Goal: Task Accomplishment & Management: Manage account settings

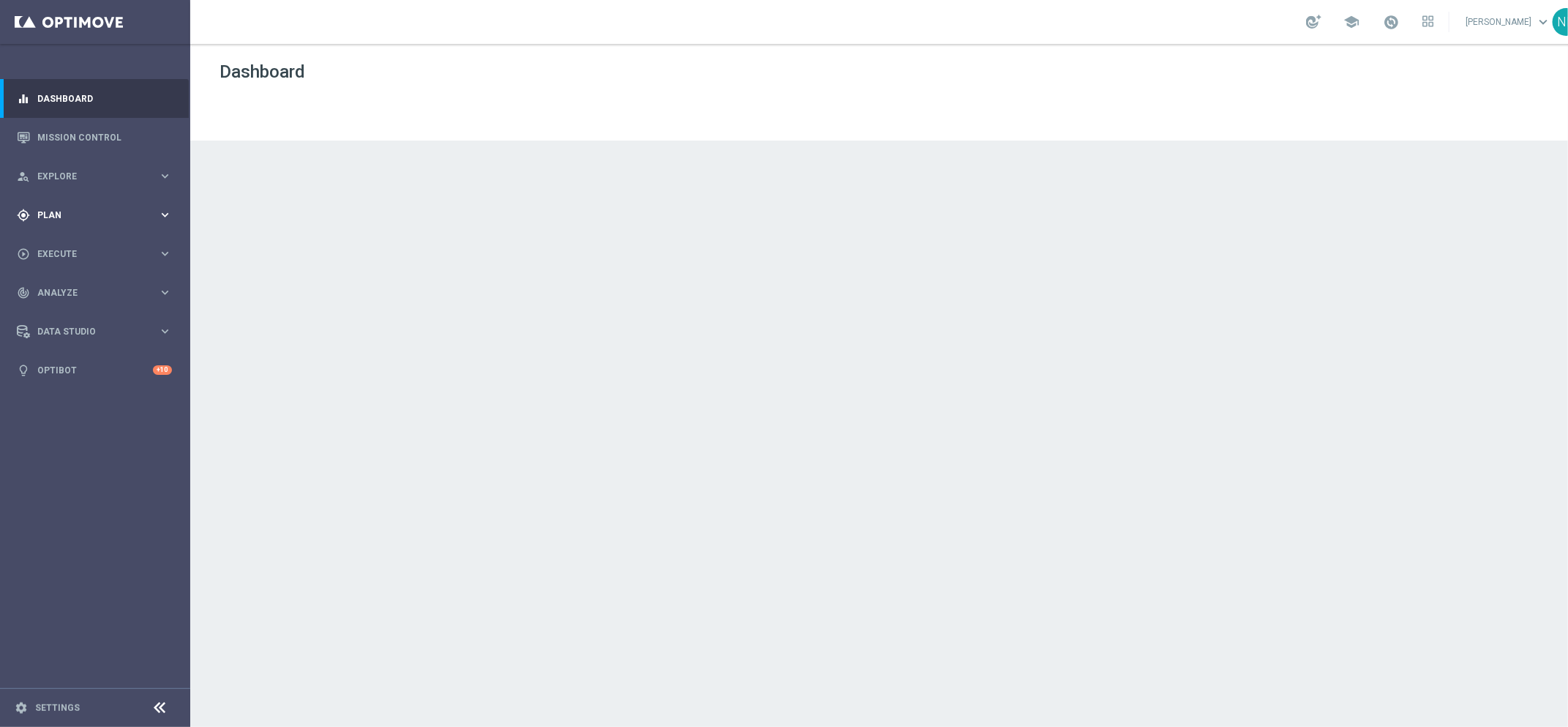
click at [125, 220] on div "gps_fixed Plan" at bounding box center [88, 216] width 141 height 13
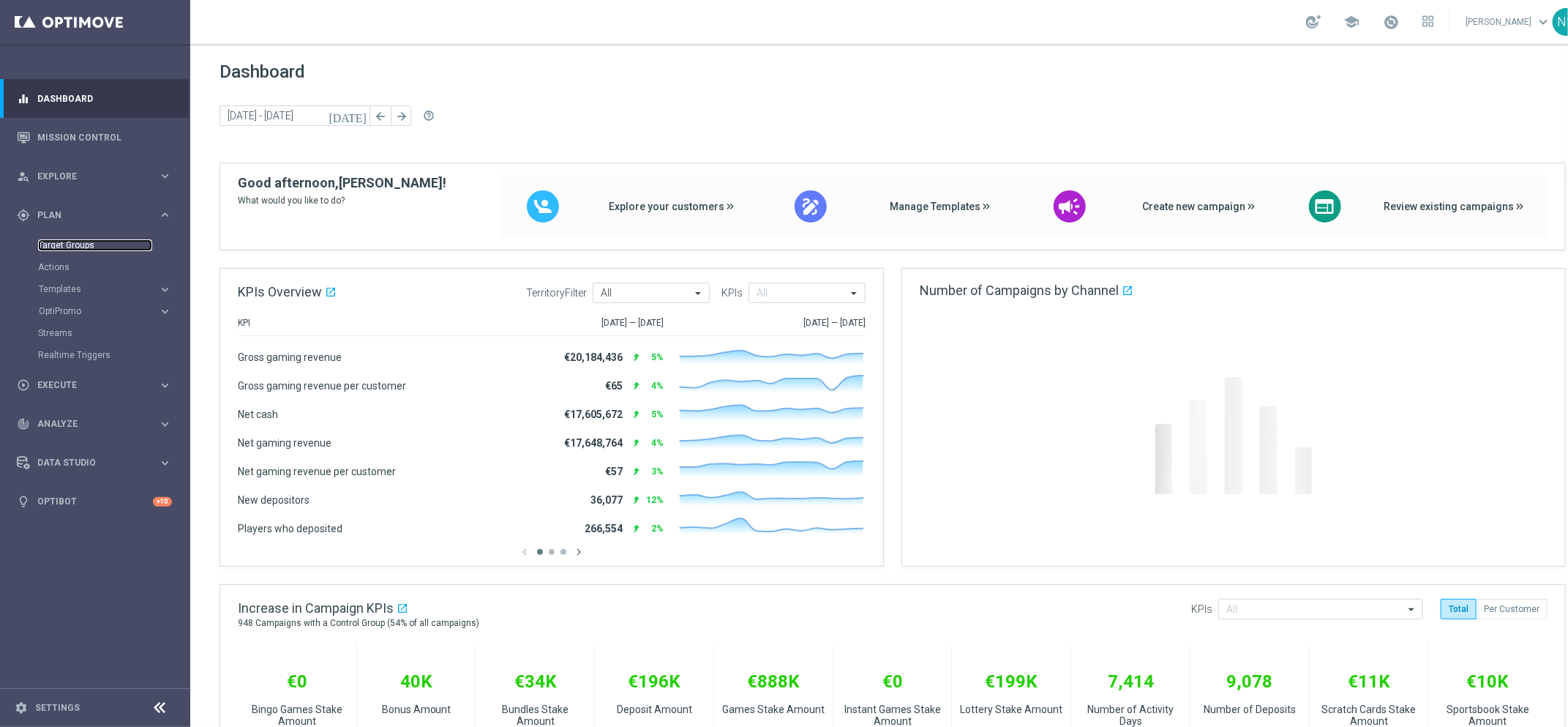
click at [73, 244] on link "Target Groups" at bounding box center [95, 245] width 114 height 11
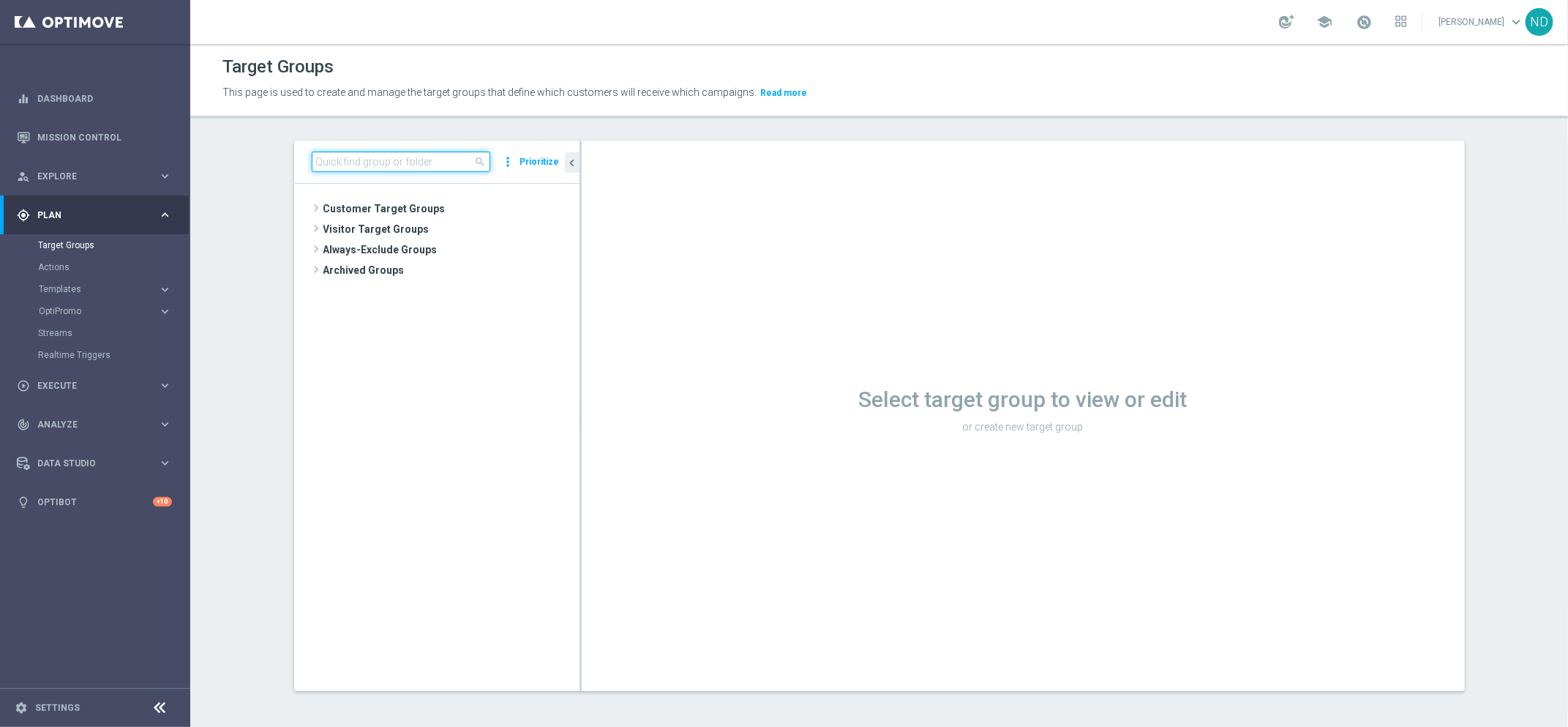
click at [333, 164] on input at bounding box center [401, 161] width 178 height 20
paste input "BR_LOT__ACTIVE_LOTTO__ALL_EMA_TAC_LT_TG"
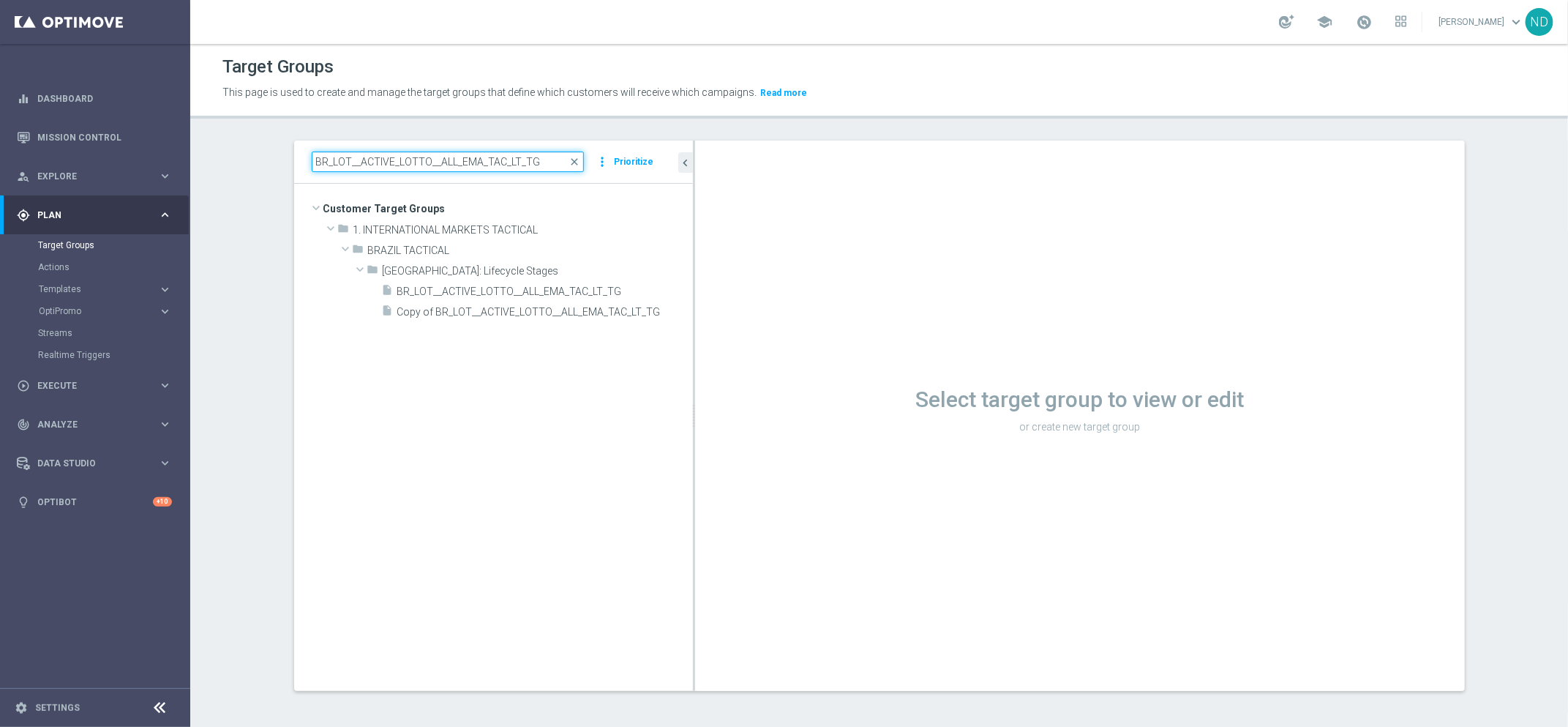
drag, startPoint x: 572, startPoint y: 354, endPoint x: 917, endPoint y: 311, distance: 347.7
click at [917, 311] on as-split "BR_LOT__ACTIVE_LOTTO__ALL_EMA_TAC_LT_TG close more_vert Prioritize Customer Tar…" at bounding box center [878, 415] width 1170 height 550
type input "BR_LOT__ACTIVE_LOTTO__ALL_EMA_TAC_LT_TG"
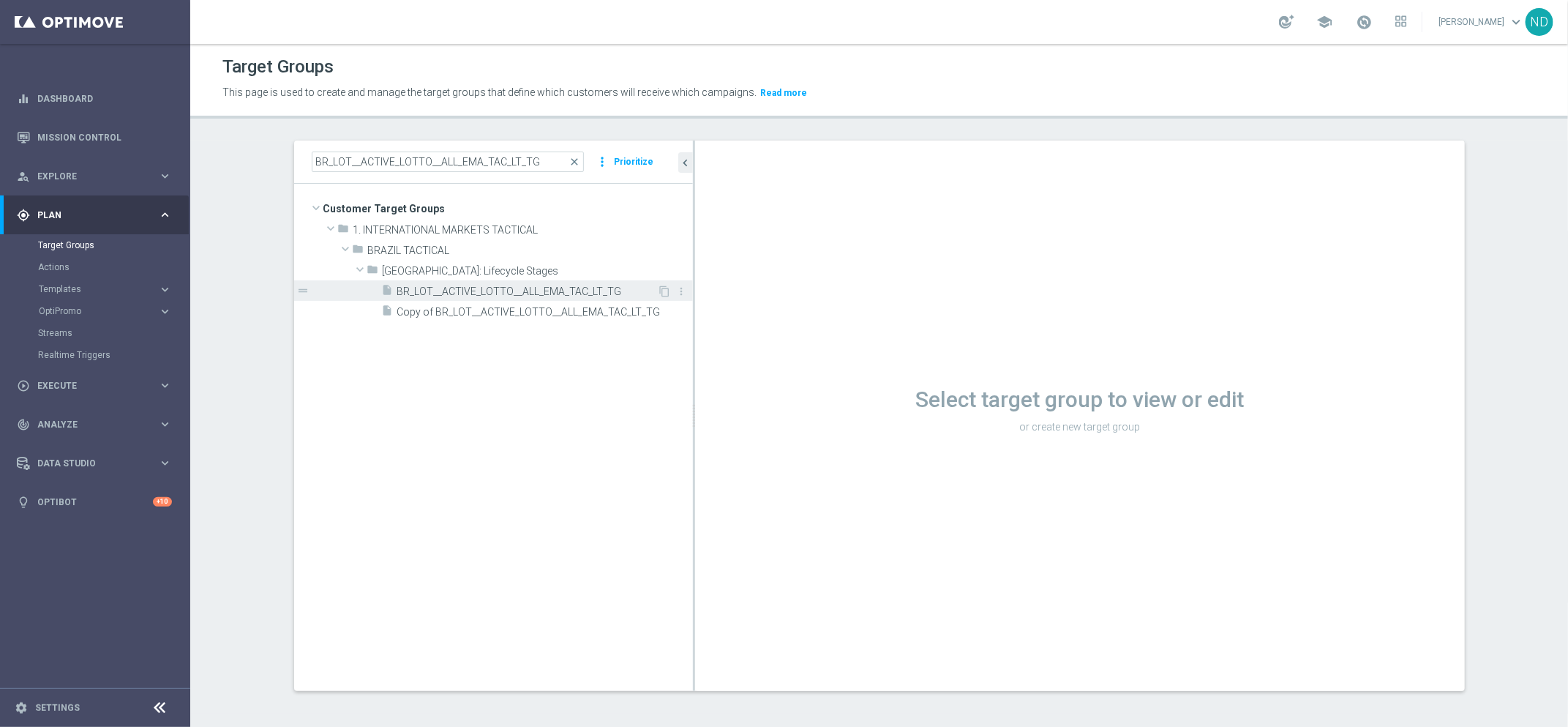
click at [621, 286] on span "BR_LOT__ACTIVE_LOTTO__ALL_EMA_TAC_LT_TG" at bounding box center [527, 291] width 260 height 12
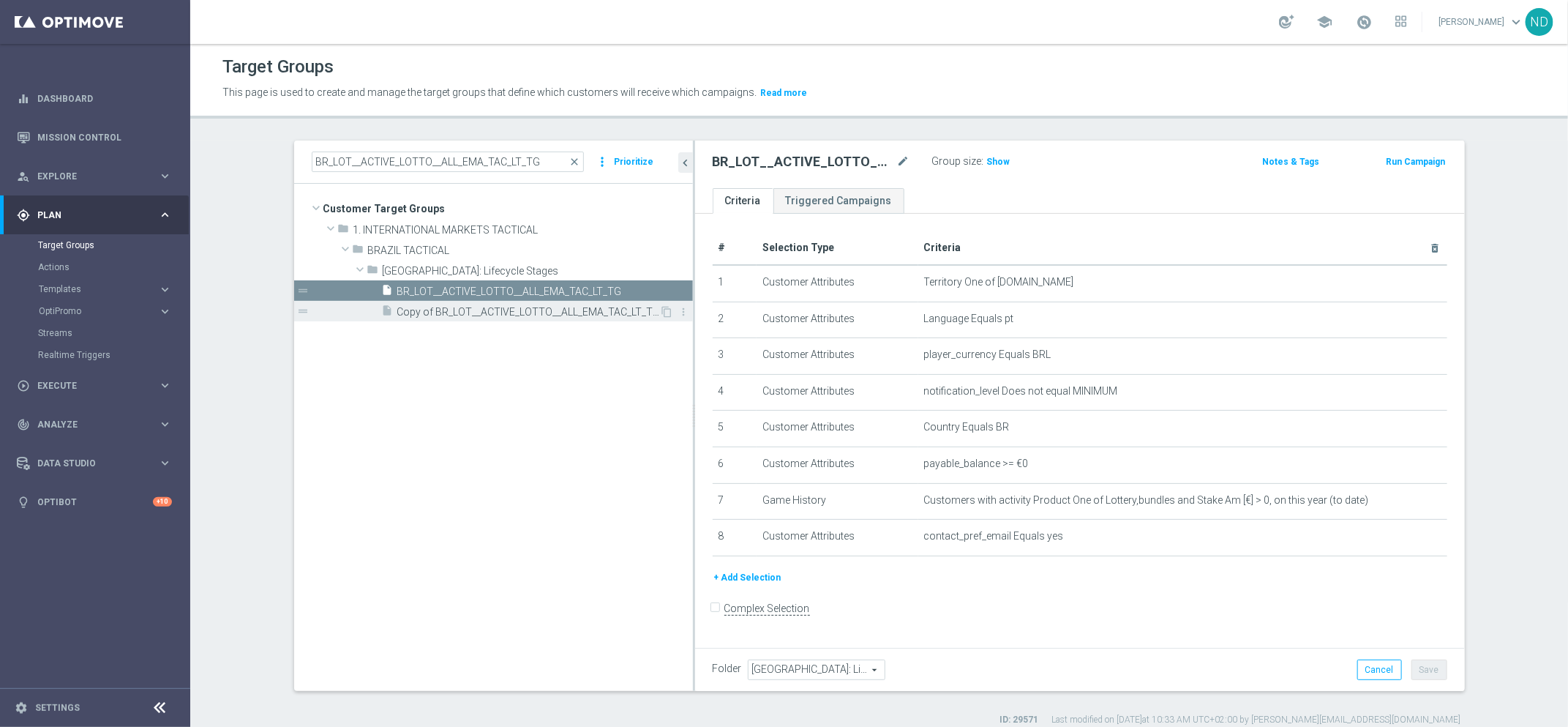
click at [593, 310] on span "Copy of BR_LOT__ACTIVE_LOTTO__ALL_EMA_TAC_LT_TG" at bounding box center [528, 312] width 262 height 12
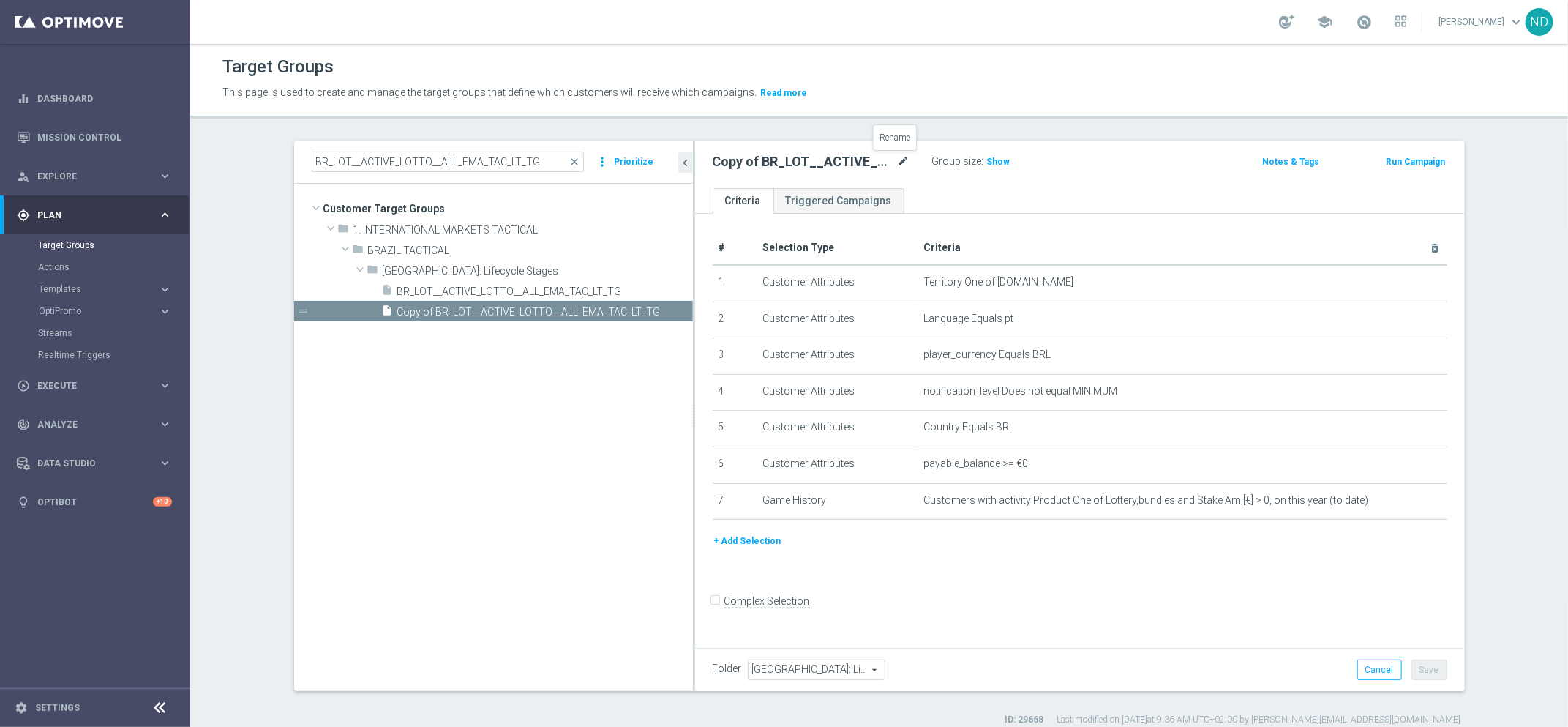
click at [897, 168] on icon "mode_edit" at bounding box center [903, 161] width 13 height 17
click at [749, 166] on input "Copy of BR_LOT__ACTIVE_LOTTO__ALL_EMA_TAC_LT_TG" at bounding box center [811, 162] width 197 height 20
drag, startPoint x: 796, startPoint y: 162, endPoint x: 665, endPoint y: 158, distance: 131.1
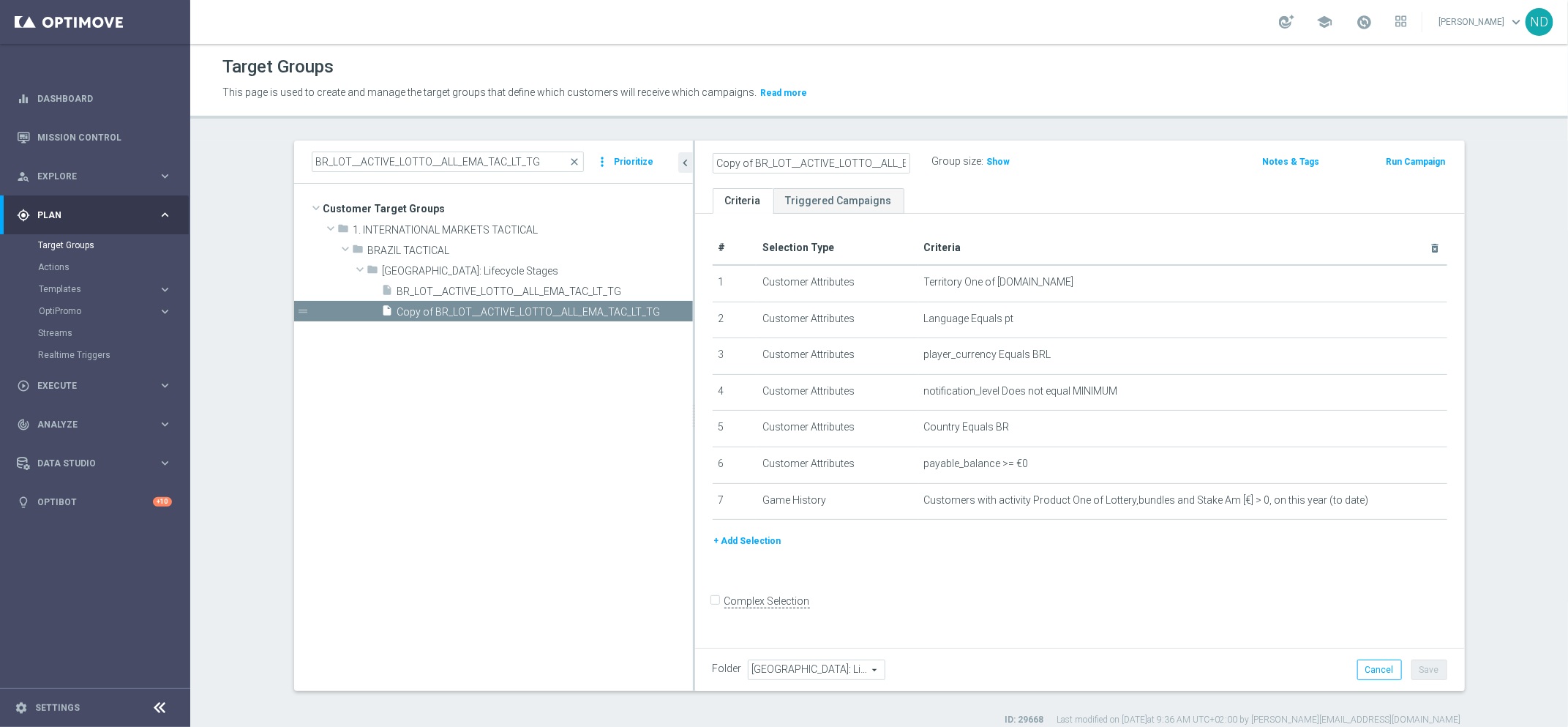
click at [665, 158] on as-split "BR_LOT__ACTIVE_LOTTO__ALL_EMA_TAC_LT_TG close more_vert Prioritize Customer Tar…" at bounding box center [878, 415] width 1170 height 550
drag, startPoint x: 820, startPoint y: 164, endPoint x: 754, endPoint y: 165, distance: 66.0
click at [753, 165] on input "BR_LOT__ACTIVE_LOTTO__ALL_EMA_TAC_LT_TG" at bounding box center [811, 162] width 197 height 20
type input "BR_LOT__ALL__ALL_EMA_TAC_LT_TG"
click at [1088, 204] on ul "Criteria Triggered Campaigns" at bounding box center [1080, 200] width 770 height 26
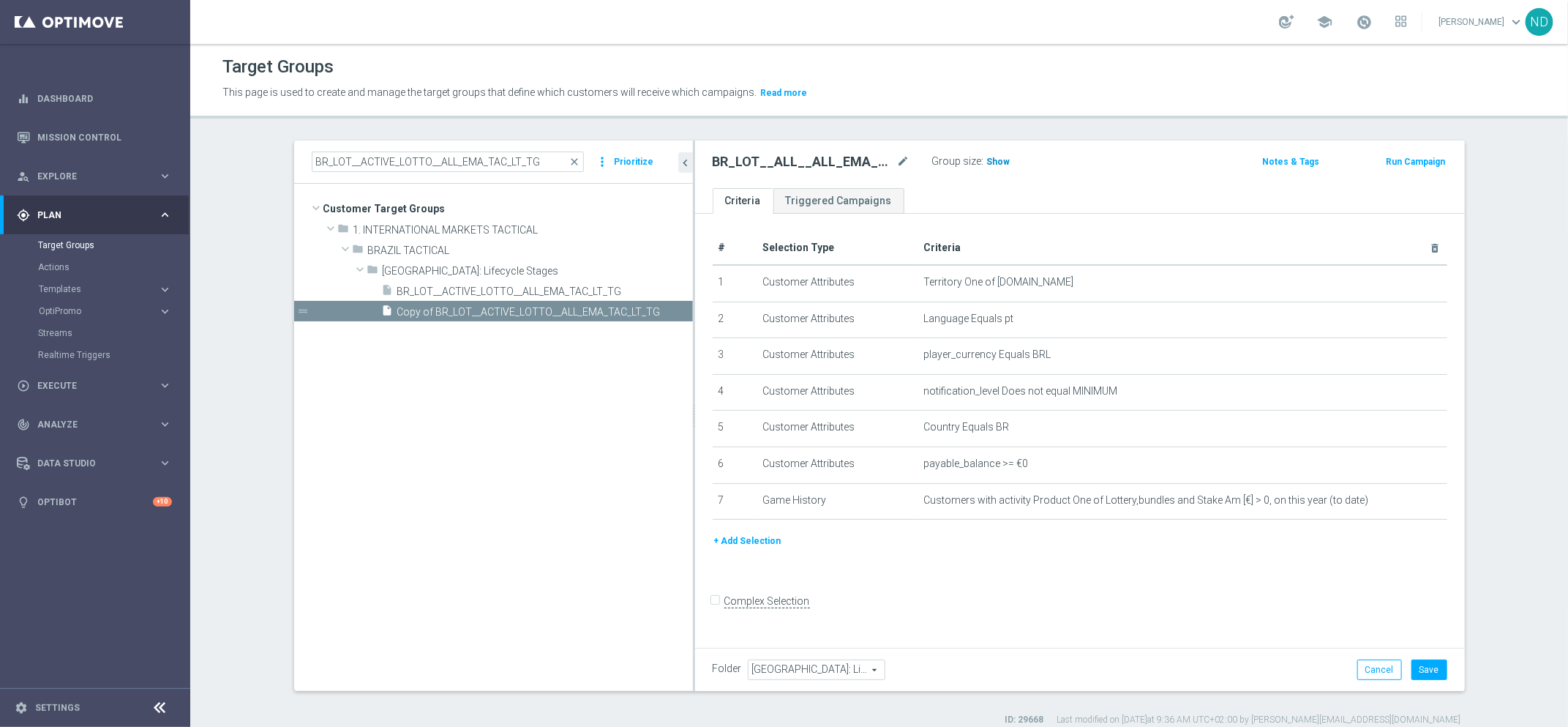
click at [991, 158] on span "Show" at bounding box center [999, 161] width 24 height 10
click at [897, 161] on icon "mode_edit" at bounding box center [903, 161] width 13 height 17
drag, startPoint x: 768, startPoint y: 165, endPoint x: 794, endPoint y: 228, distance: 68.2
click at [768, 174] on div "BR_LOT__ALL__ALL_EMA_TAC_LT_TG Group size : 40,867 Notes & Tags Run Campaign" at bounding box center [1080, 164] width 770 height 48
type input "BR_LOT__T__ALL_EMA_TAC_LT_TG"
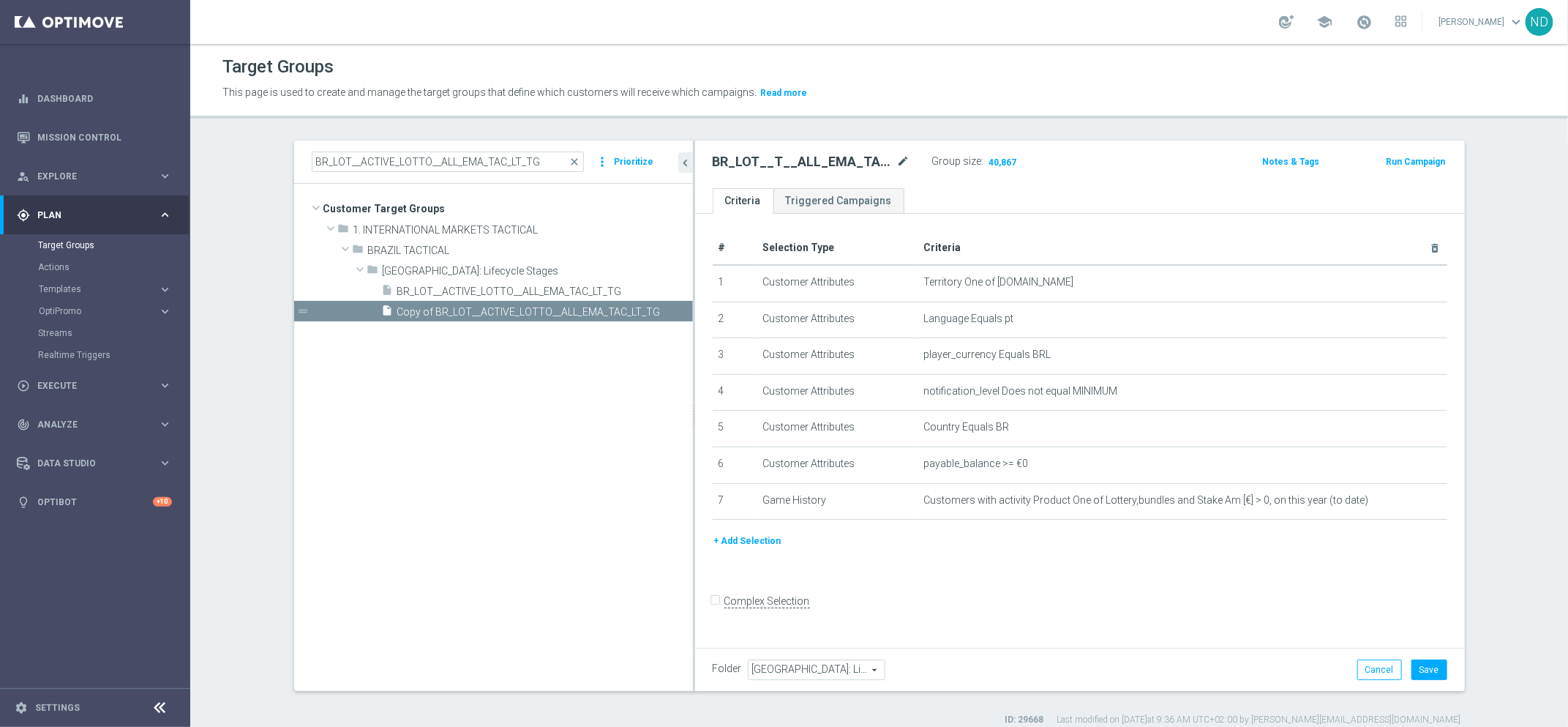
click at [897, 166] on icon "mode_edit" at bounding box center [903, 161] width 13 height 17
drag, startPoint x: 811, startPoint y: 163, endPoint x: 837, endPoint y: 227, distance: 69.1
click at [811, 173] on div "BR_LOT__TURBOQUINA__ALL_EMA_T&T_LT Group size : 40,867 Notes & Tags Run Campaign" at bounding box center [1080, 164] width 770 height 48
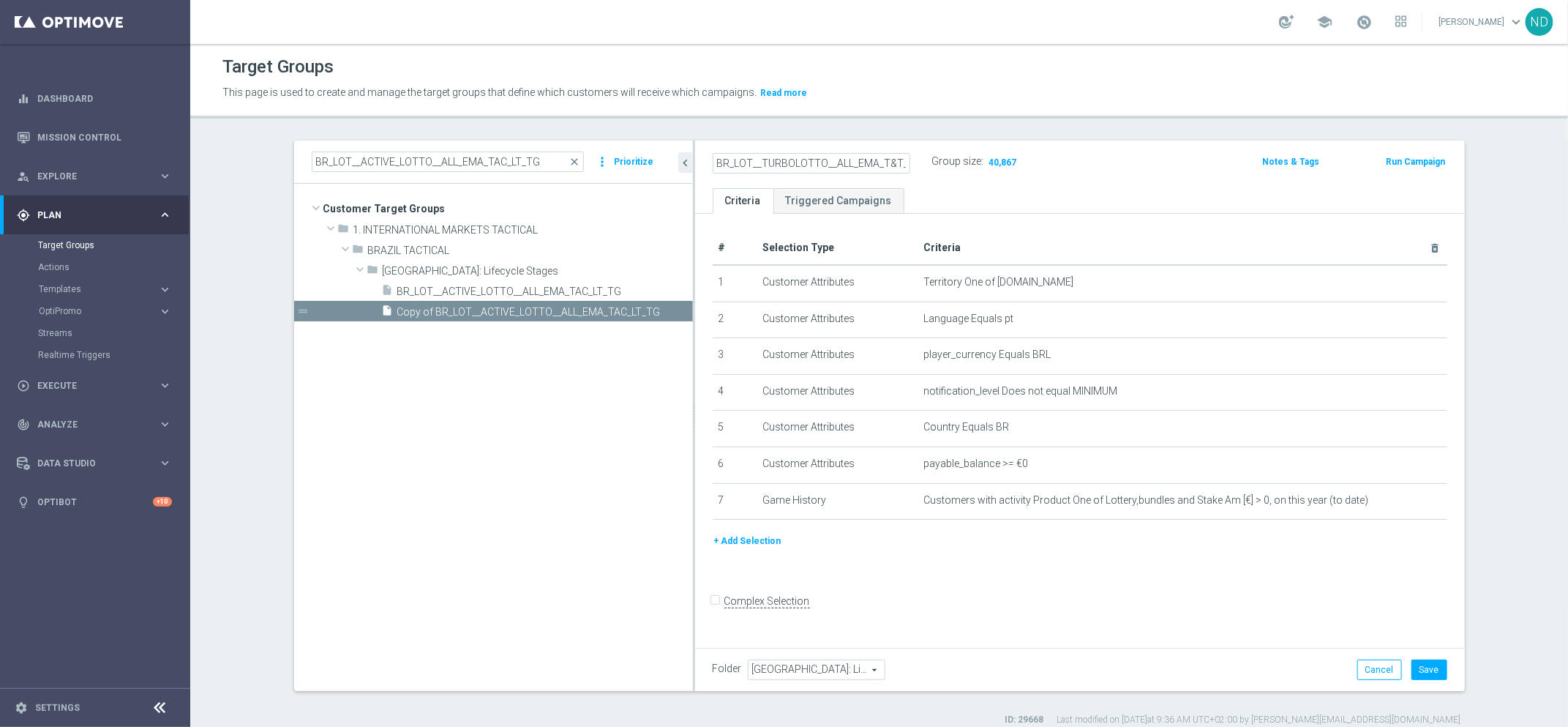
type input "BR_LOT__TURBOLOTTO__ALL_EMA_T&T_LT"
click at [1069, 195] on ul "Criteria Triggered Campaigns" at bounding box center [1080, 200] width 770 height 26
click at [1424, 674] on button "Save" at bounding box center [1430, 669] width 36 height 20
click at [897, 163] on icon "mode_edit" at bounding box center [903, 161] width 13 height 17
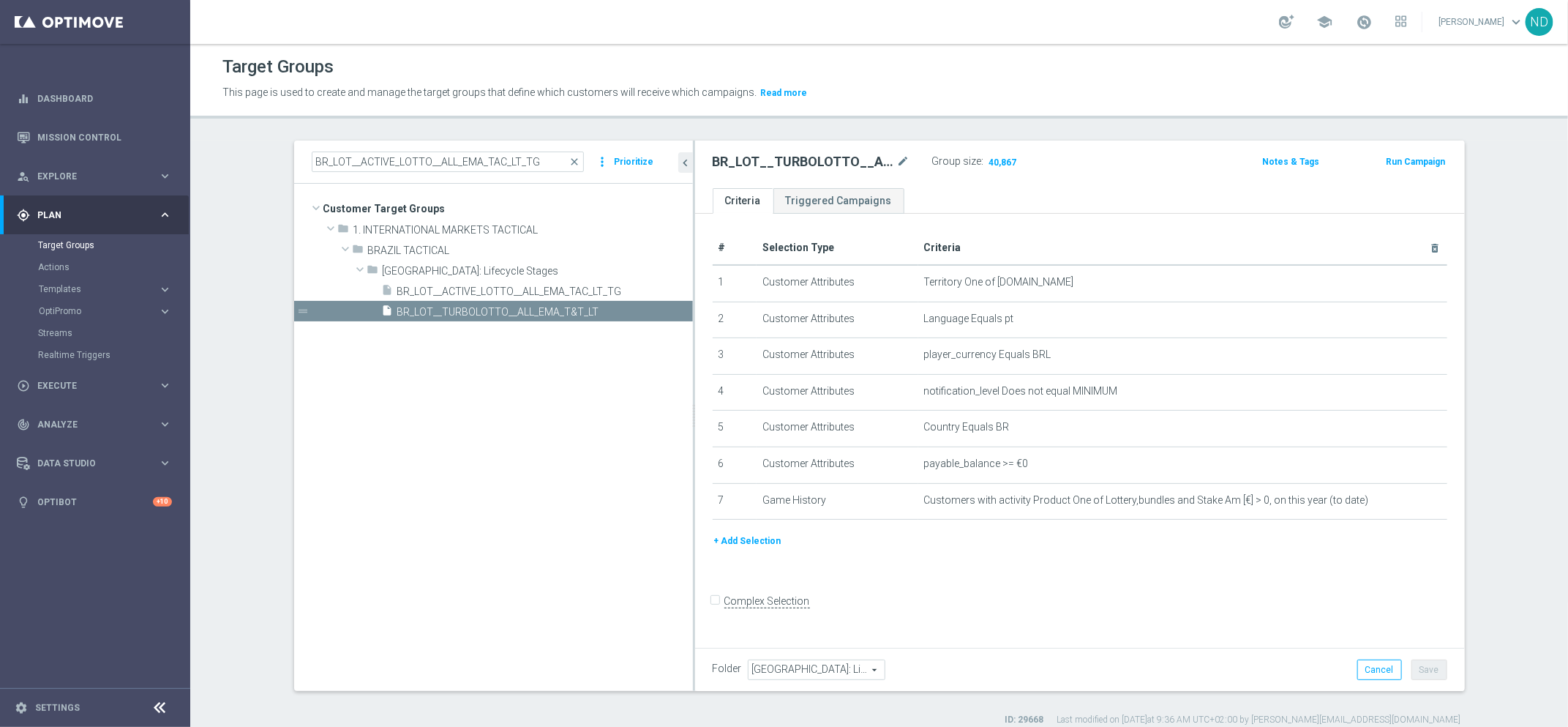
click at [1085, 576] on div "# Selection Type Criteria delete_forever 1 Customer Attributes Territory One of…" at bounding box center [1080, 428] width 770 height 429
